Goal: Task Accomplishment & Management: Manage account settings

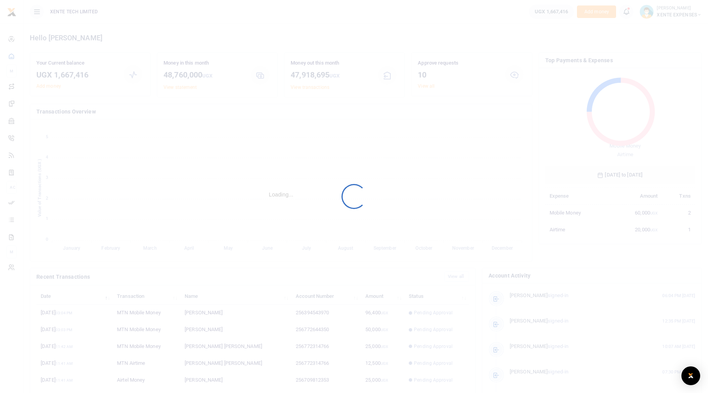
scroll to position [104, 144]
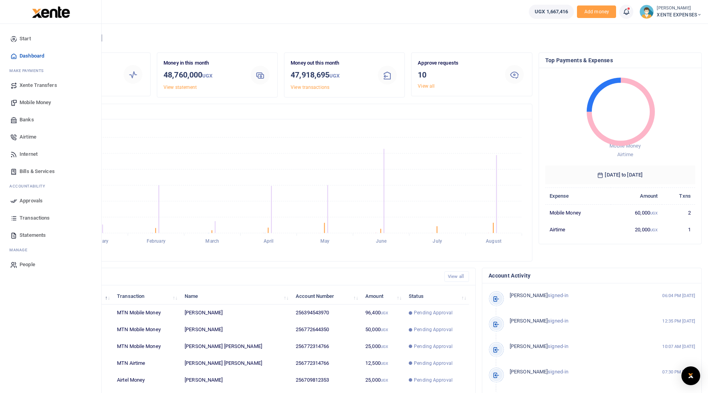
click at [31, 200] on span "Approvals" at bounding box center [31, 201] width 23 height 8
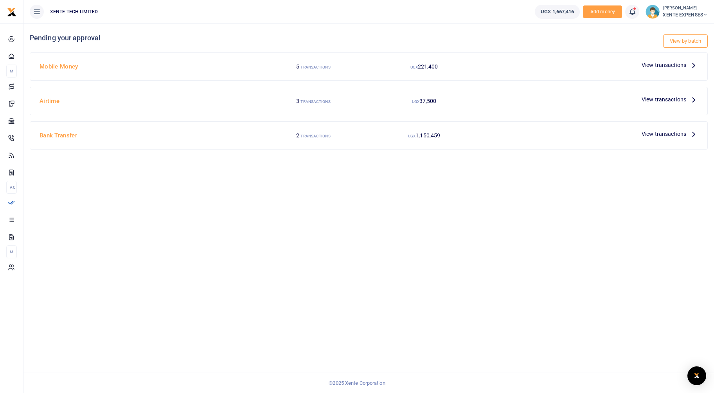
click at [681, 63] on span "View transactions" at bounding box center [664, 65] width 45 height 9
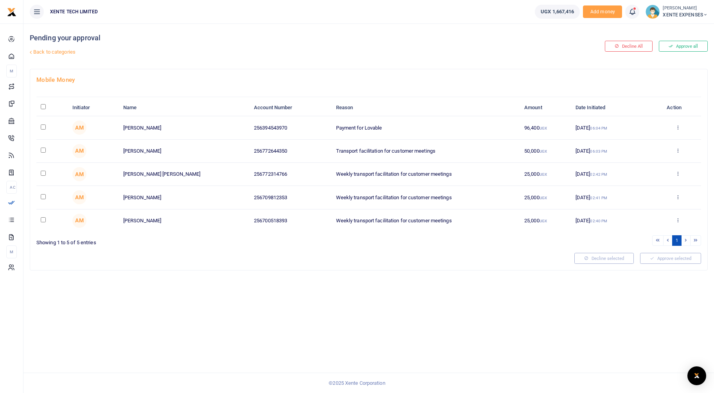
click at [43, 107] on input "\a \a : activate to sort column descending" at bounding box center [43, 106] width 5 height 5
checkbox input "true"
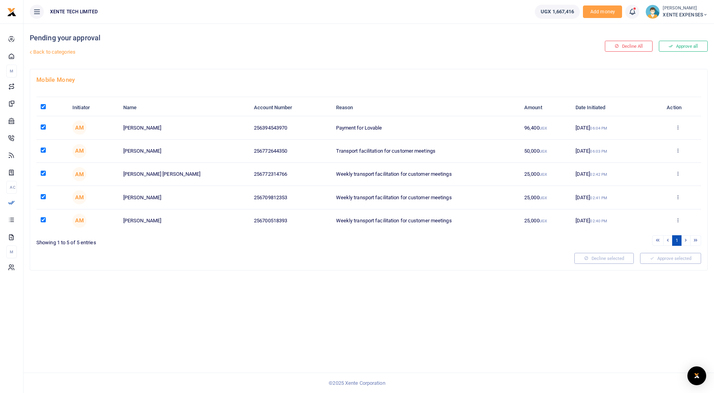
checkbox input "true"
click at [677, 261] on button "Approve selected (5)" at bounding box center [668, 258] width 67 height 11
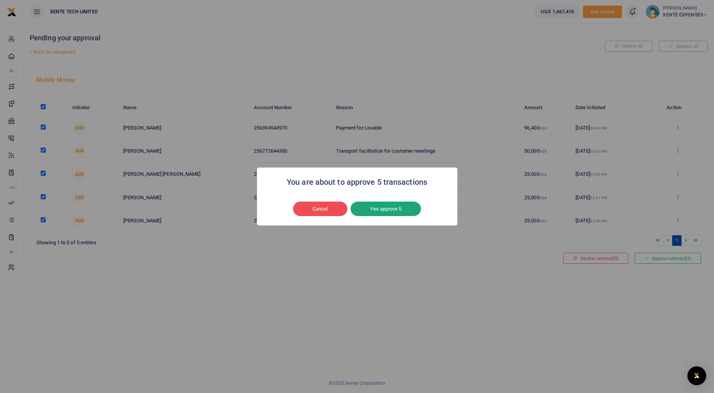
click at [407, 208] on button "Yes approve 5" at bounding box center [386, 209] width 70 height 15
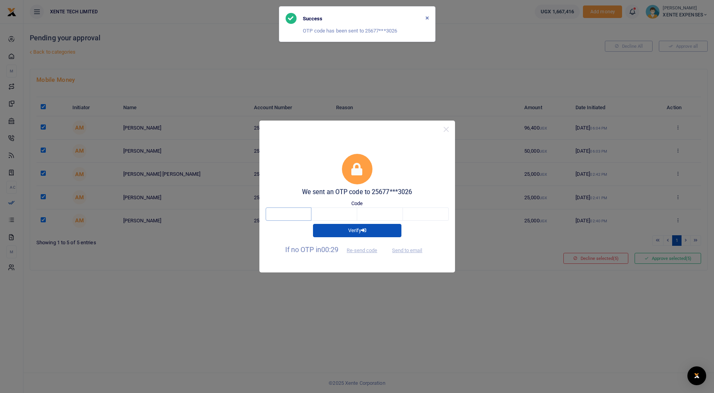
click at [285, 218] on input "text" at bounding box center [289, 213] width 46 height 13
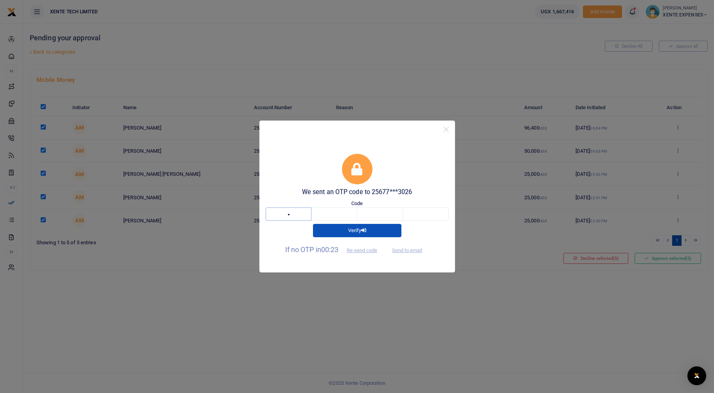
type input "6"
type input "1"
type input "3"
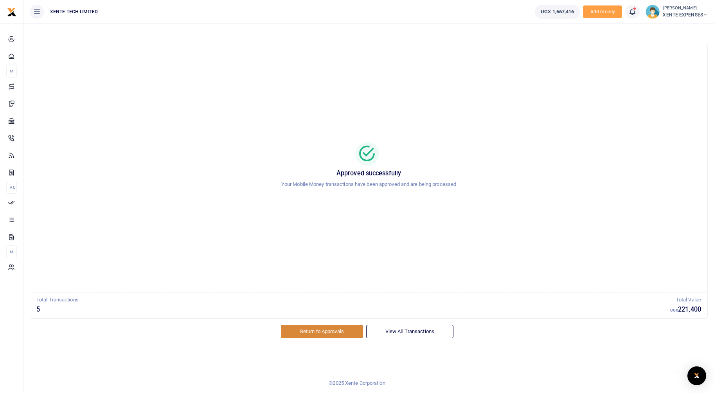
click at [340, 335] on link "Return to Approvals" at bounding box center [322, 331] width 82 height 13
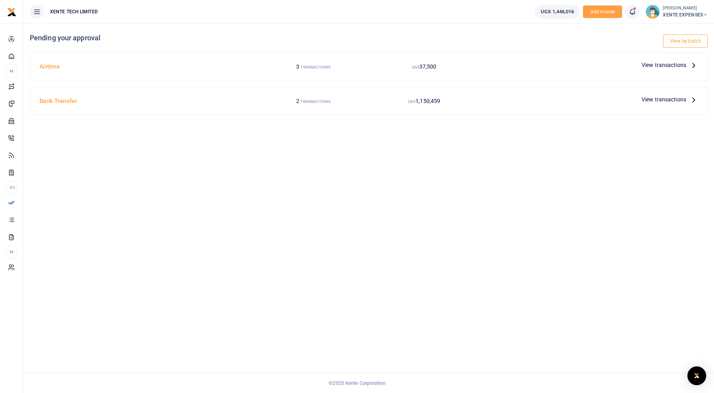
click at [671, 67] on span "View transactions" at bounding box center [664, 65] width 45 height 9
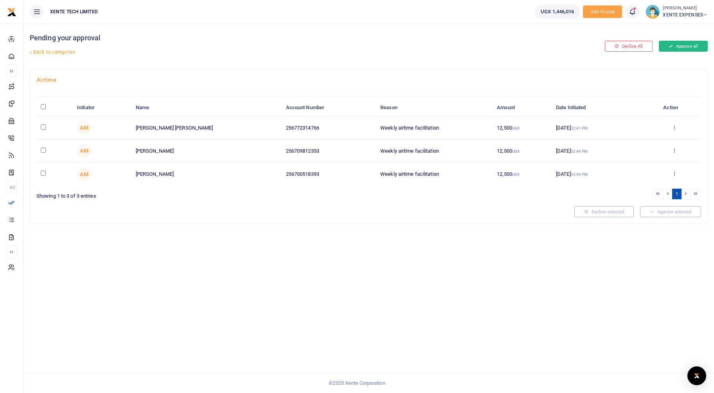
click at [689, 41] on button "Approve all" at bounding box center [683, 46] width 49 height 11
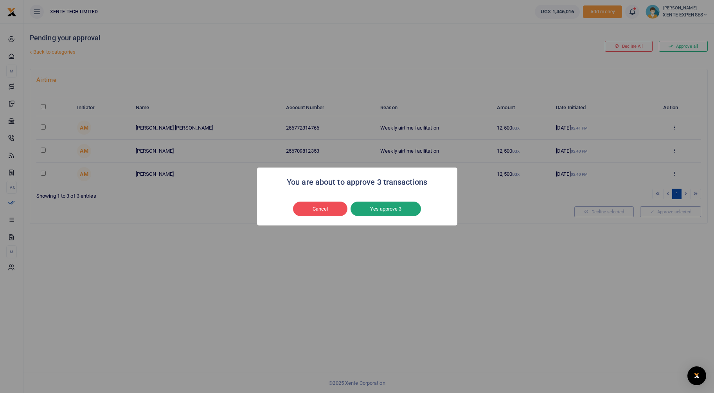
click at [396, 205] on button "Yes approve 3" at bounding box center [386, 209] width 70 height 15
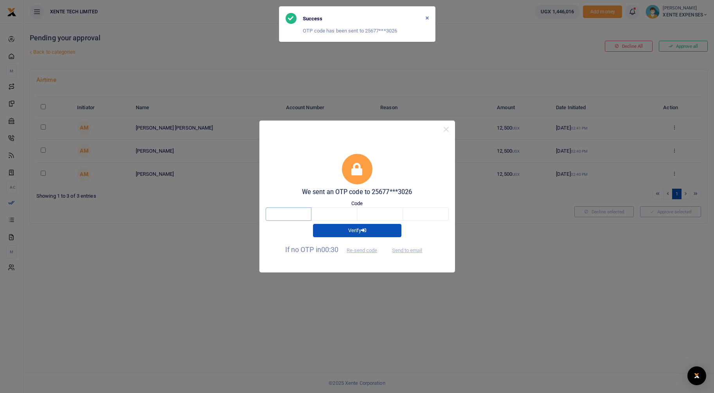
click at [290, 217] on input "text" at bounding box center [289, 213] width 46 height 13
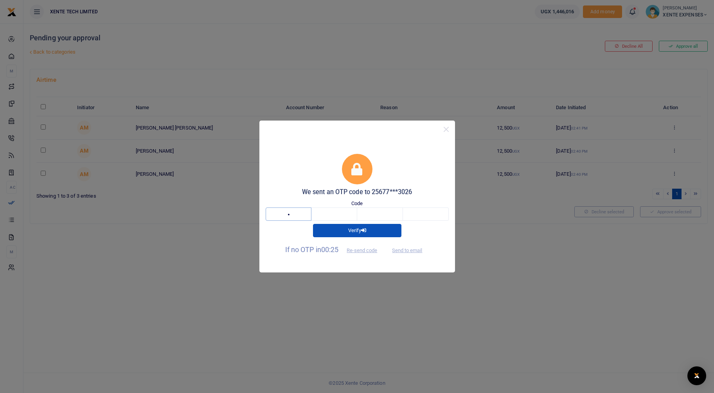
type input "1"
type input "5"
type input "4"
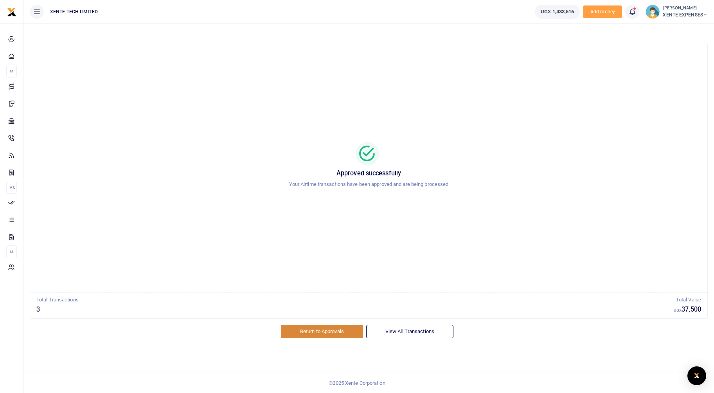
click at [330, 337] on link "Return to Approvals" at bounding box center [322, 331] width 82 height 13
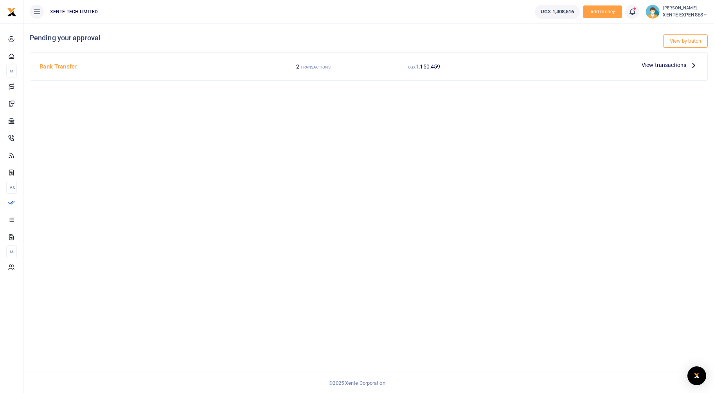
click at [662, 67] on span "View transactions" at bounding box center [664, 65] width 45 height 9
